Goal: Task Accomplishment & Management: Manage account settings

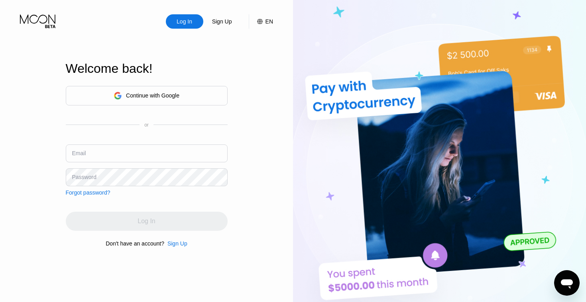
click at [153, 152] on input "text" at bounding box center [147, 154] width 162 height 18
paste input "[EMAIL_ADDRESS][DOMAIN_NAME]"
type input "[EMAIL_ADDRESS][DOMAIN_NAME]"
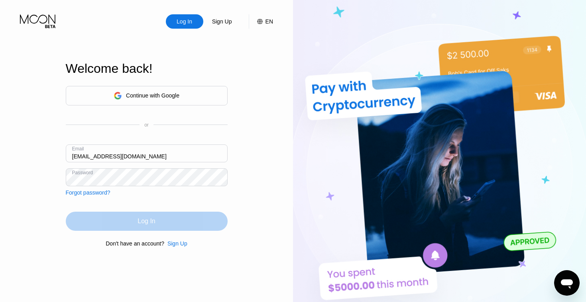
click at [142, 225] on div "Log In" at bounding box center [146, 222] width 18 height 8
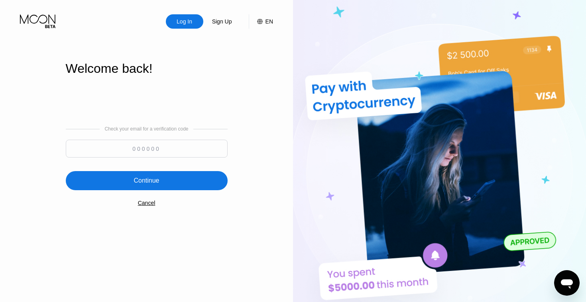
click at [104, 151] on input at bounding box center [147, 149] width 162 height 18
paste input "264203"
type input "264203"
click at [142, 180] on div "Continue" at bounding box center [146, 181] width 26 height 8
